Goal: Check status: Check status

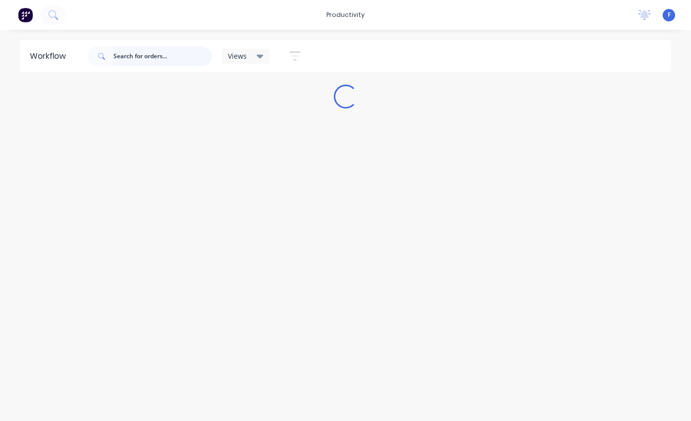
click at [170, 61] on input "text" at bounding box center [162, 56] width 99 height 20
type input "47796"
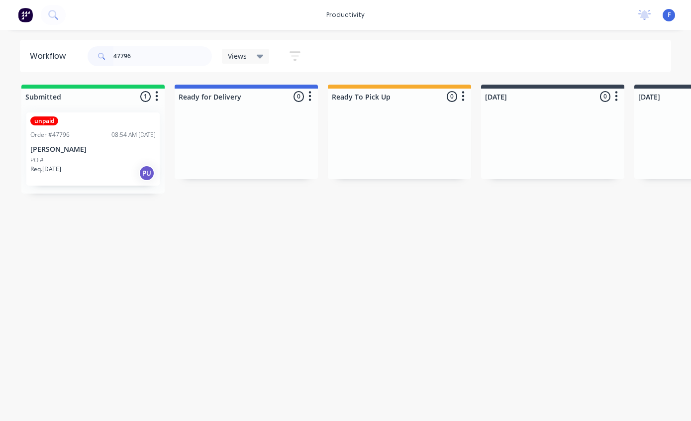
click at [109, 158] on div "PO #" at bounding box center [92, 160] width 125 height 9
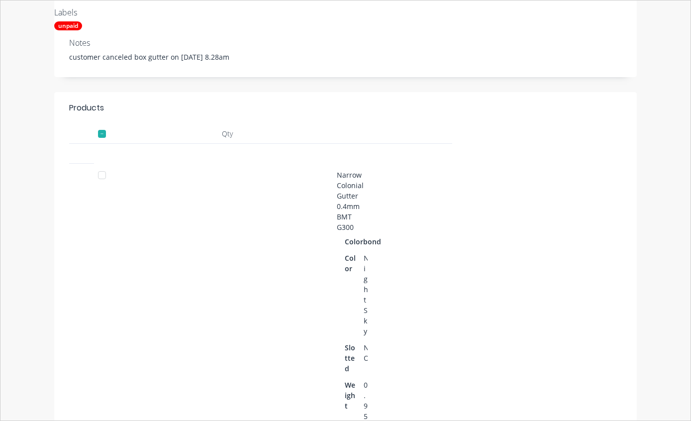
scroll to position [196, 0]
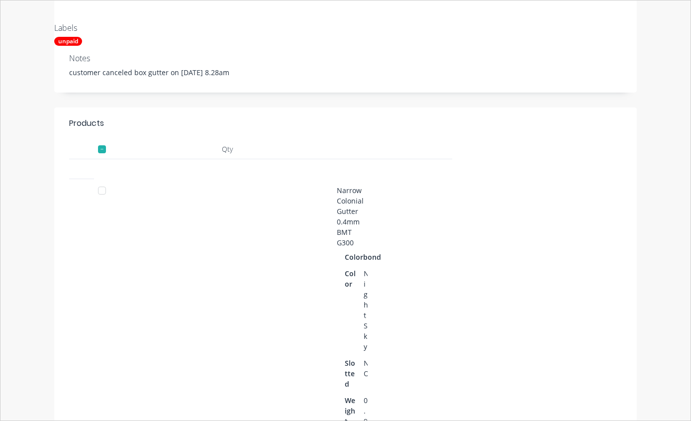
click at [103, 195] on div at bounding box center [102, 191] width 20 height 20
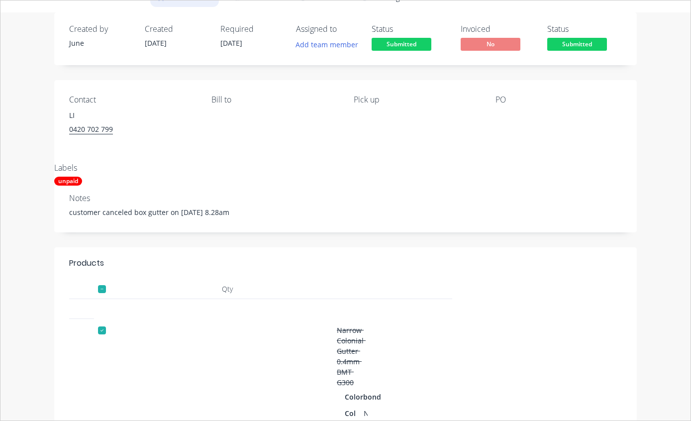
scroll to position [59, 0]
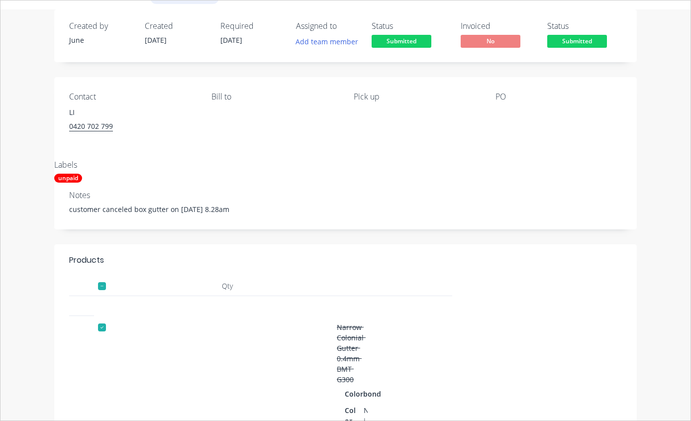
click at [99, 326] on div at bounding box center [102, 327] width 20 height 20
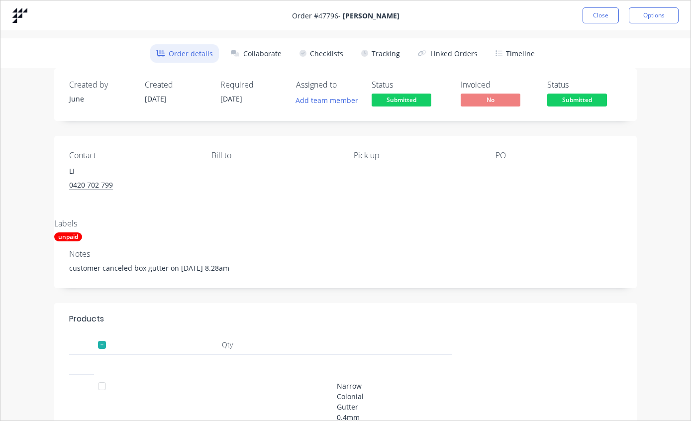
scroll to position [0, 0]
click at [385, 59] on button "Tracking" at bounding box center [380, 53] width 51 height 18
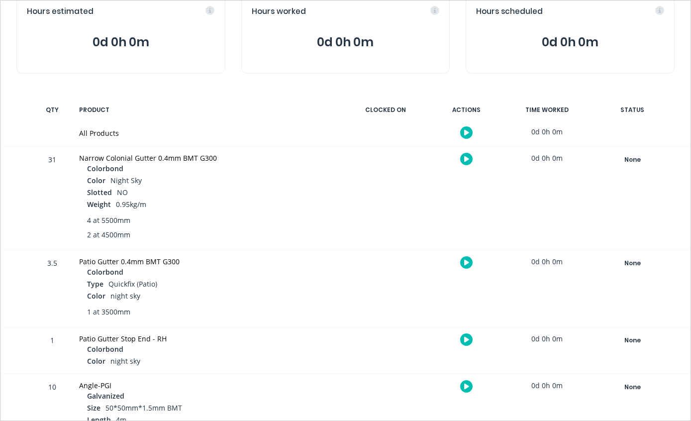
scroll to position [114, 0]
click at [634, 160] on div "None" at bounding box center [633, 160] width 72 height 13
click at [651, 207] on div "None Create status None edit Completed edit [DATE] [DATE] Ready for Delivery Re…" at bounding box center [632, 198] width 85 height 103
click at [636, 264] on div "None" at bounding box center [633, 263] width 72 height 13
click at [657, 210] on div "None Create status None edit Completed edit [DATE] [DATE] Ready for Delivery Re…" at bounding box center [632, 198] width 85 height 103
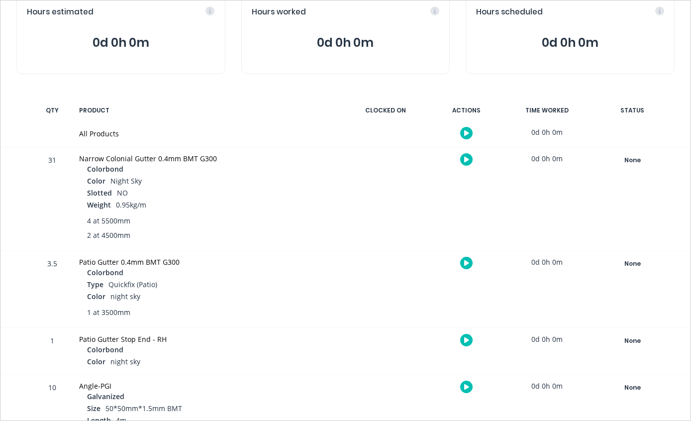
click at [636, 163] on div "None" at bounding box center [633, 160] width 72 height 13
click at [377, 230] on div at bounding box center [385, 198] width 75 height 103
click at [470, 161] on button at bounding box center [466, 159] width 12 height 12
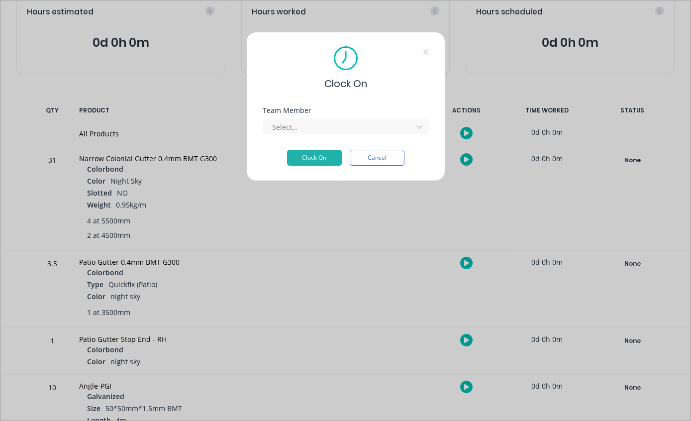
click at [493, 85] on div "Clock On Team Member Select... Clock On Cancel" at bounding box center [345, 210] width 691 height 421
click at [426, 48] on icon at bounding box center [426, 52] width 6 height 8
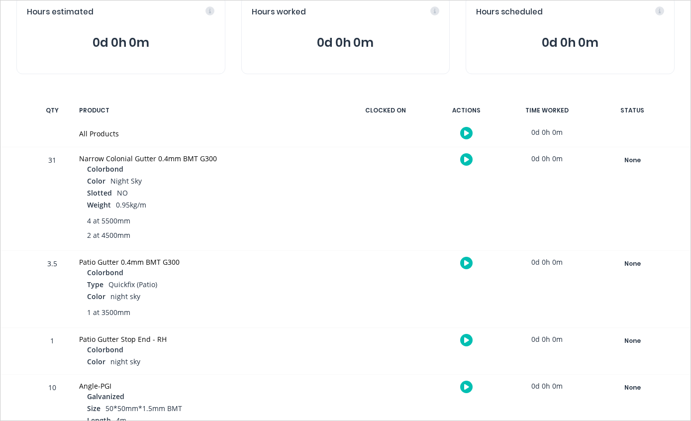
click at [466, 160] on icon at bounding box center [466, 159] width 5 height 5
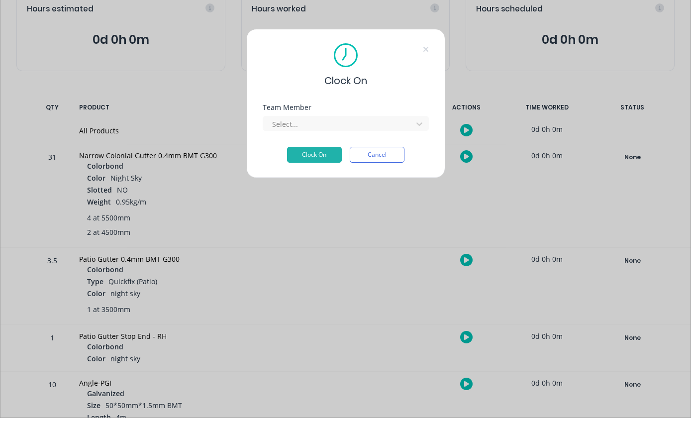
scroll to position [3, 0]
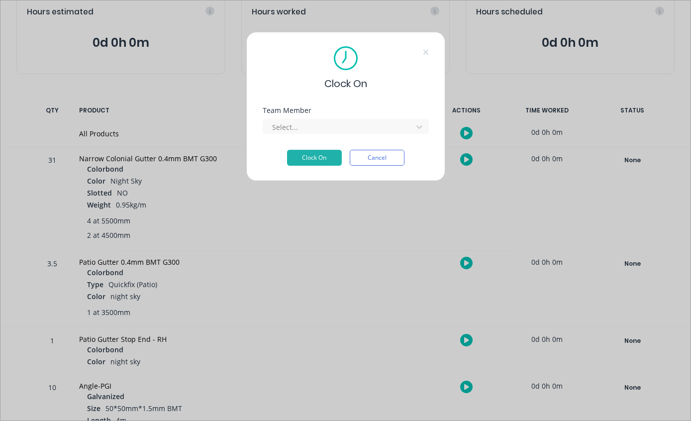
click at [425, 43] on div "Clock On Team Member Select... Clock On Cancel" at bounding box center [345, 106] width 199 height 149
click at [391, 157] on button "Cancel" at bounding box center [377, 158] width 55 height 16
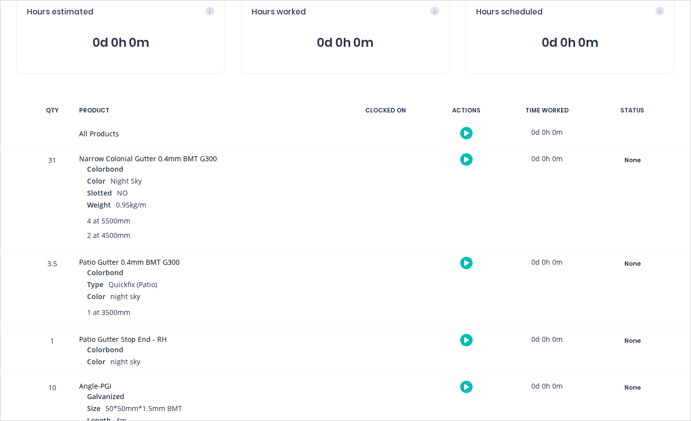
click at [637, 165] on div "None" at bounding box center [633, 160] width 72 height 13
click at [408, 228] on div at bounding box center [385, 198] width 75 height 103
click at [638, 159] on div "None" at bounding box center [633, 160] width 72 height 13
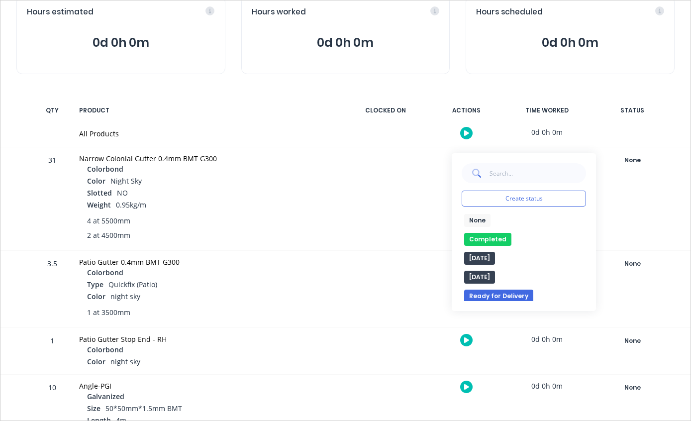
click at [547, 200] on button "Create status" at bounding box center [524, 199] width 124 height 16
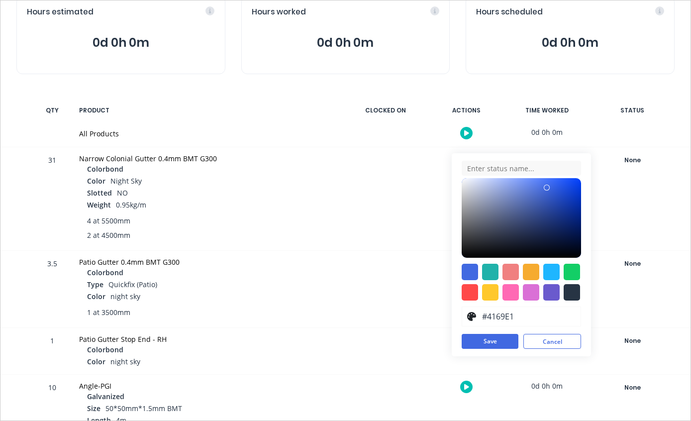
click at [500, 331] on div "#4169E1 hex #4169E1 Save Cancel" at bounding box center [521, 254] width 139 height 203
click at [494, 341] on button "Save" at bounding box center [490, 341] width 57 height 15
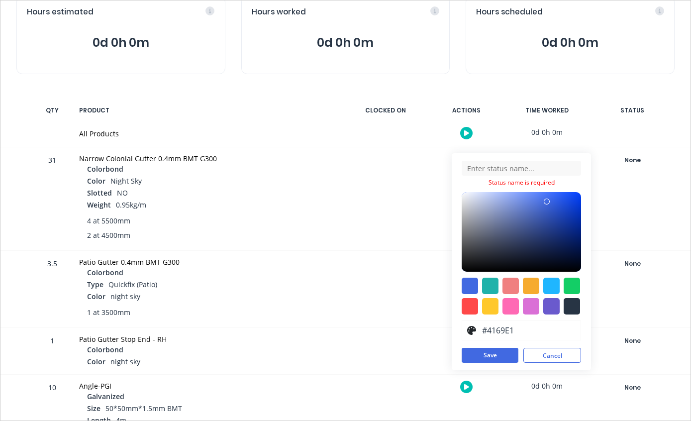
click at [558, 355] on button "Cancel" at bounding box center [552, 355] width 58 height 15
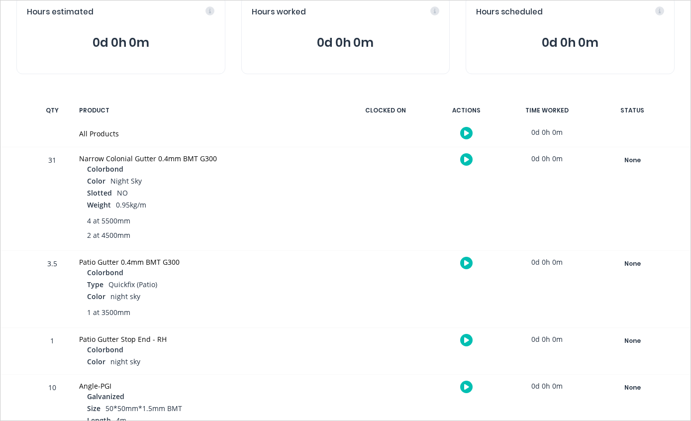
click at [390, 223] on div at bounding box center [385, 198] width 75 height 103
